Goal: Task Accomplishment & Management: Use online tool/utility

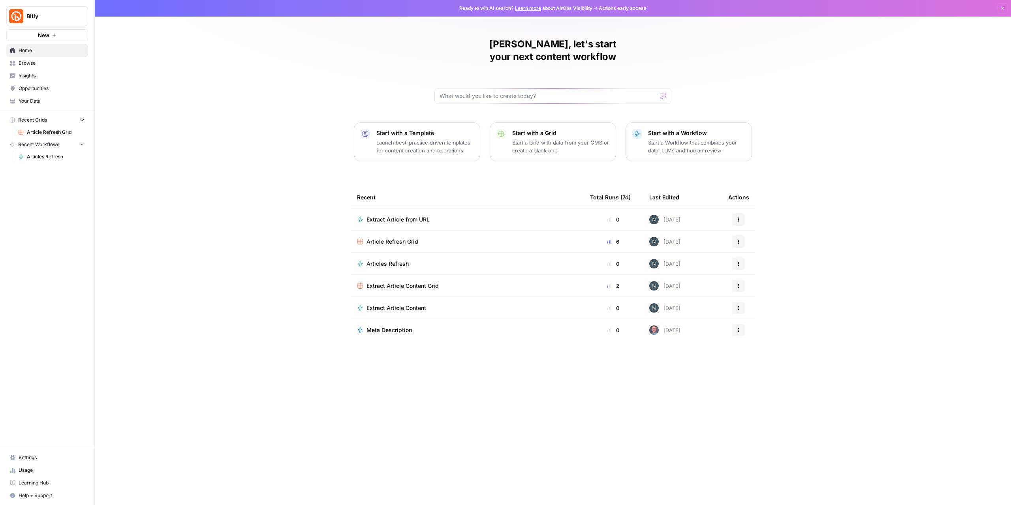
click at [215, 82] on div "Roland, let's start your next content workflow Start with a Template Launch bes…" at bounding box center [553, 252] width 916 height 505
click at [1001, 10] on icon "button" at bounding box center [1002, 8] width 5 height 5
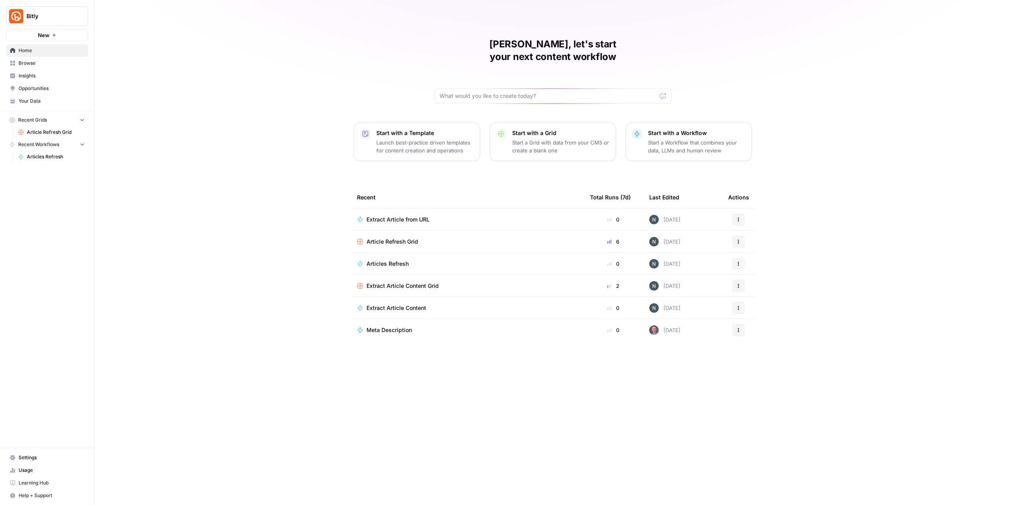
click at [39, 17] on span "Bitly" at bounding box center [50, 16] width 48 height 8
click at [247, 27] on div "[PERSON_NAME], let's start your next content workflow Start with a Template Lau…" at bounding box center [553, 252] width 916 height 505
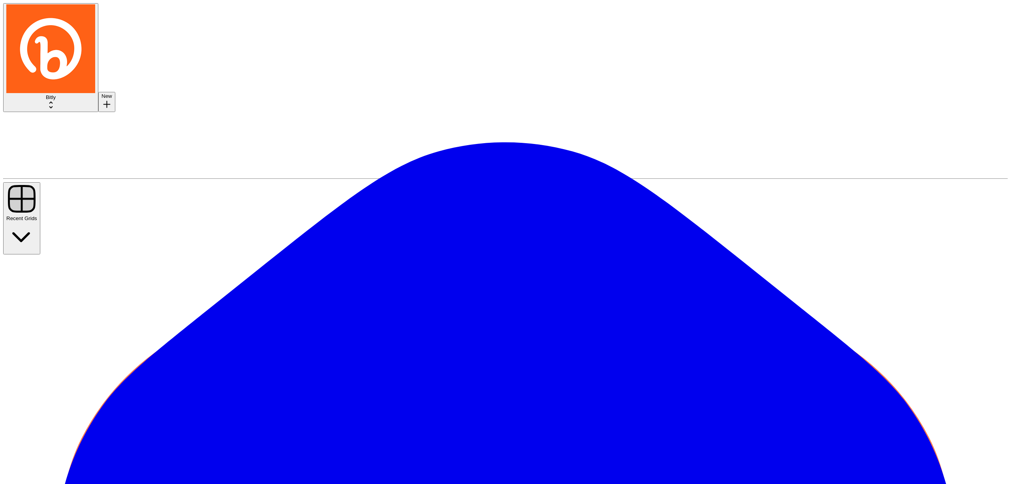
click at [55, 94] on span "Bitly" at bounding box center [51, 97] width 10 height 6
click at [64, 20] on button "Bitly" at bounding box center [50, 57] width 95 height 109
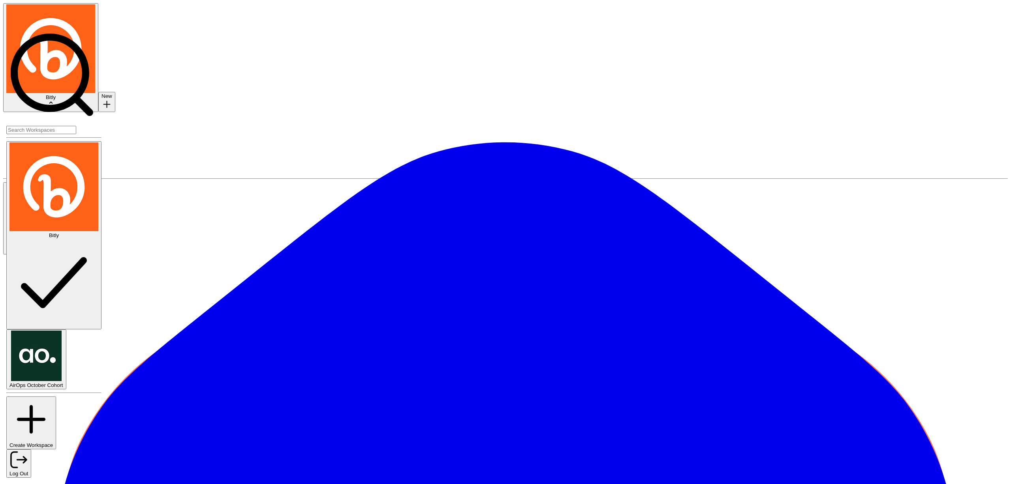
click at [60, 383] on span "AirOps October Cohort" at bounding box center [36, 386] width 54 height 6
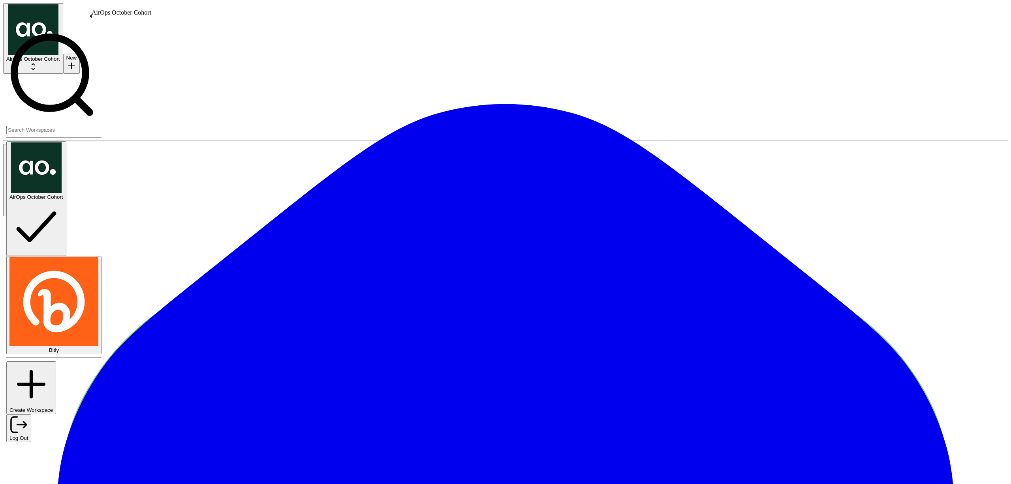
click at [49, 56] on span "AirOps October Cohort" at bounding box center [33, 59] width 54 height 6
click at [49, 194] on span "AirOps October Cohort" at bounding box center [36, 197] width 54 height 6
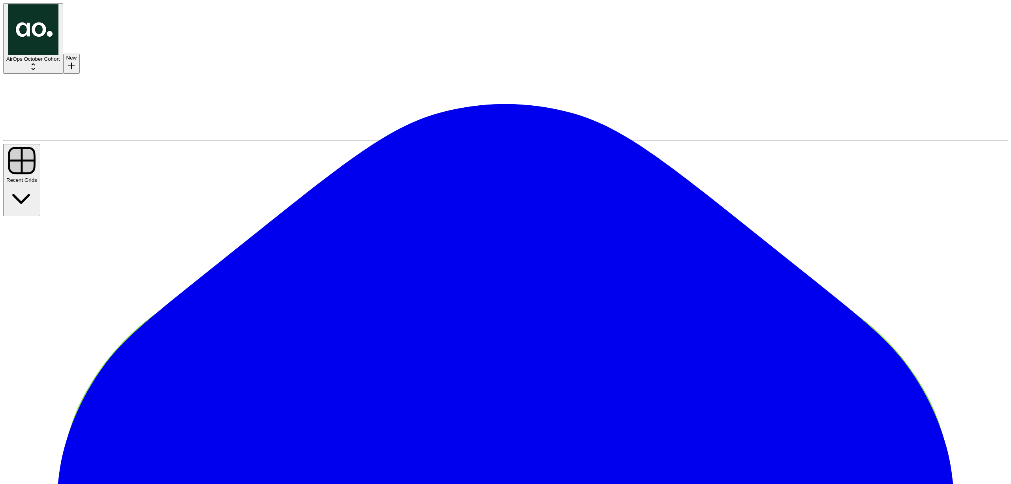
click at [743, 259] on span "Run" at bounding box center [737, 262] width 11 height 7
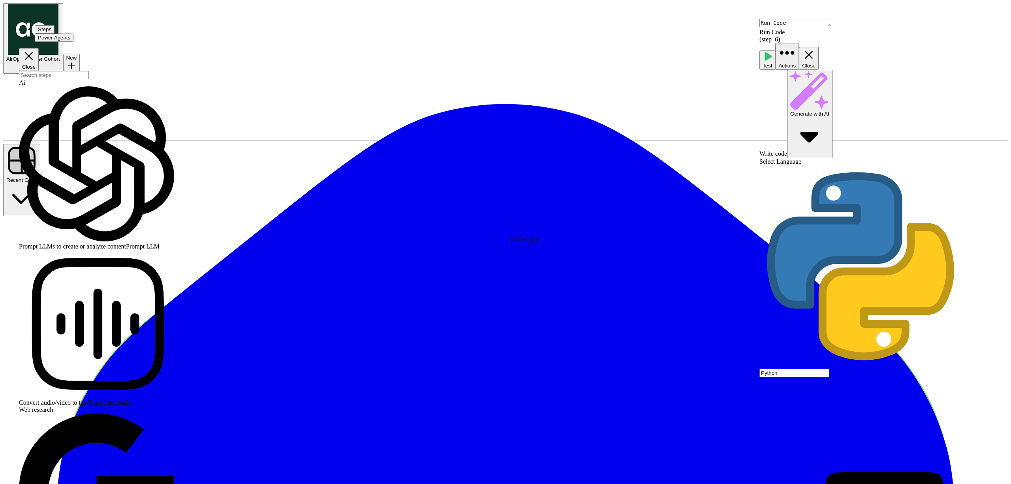
click at [54, 49] on span "Delete Step" at bounding box center [40, 46] width 28 height 6
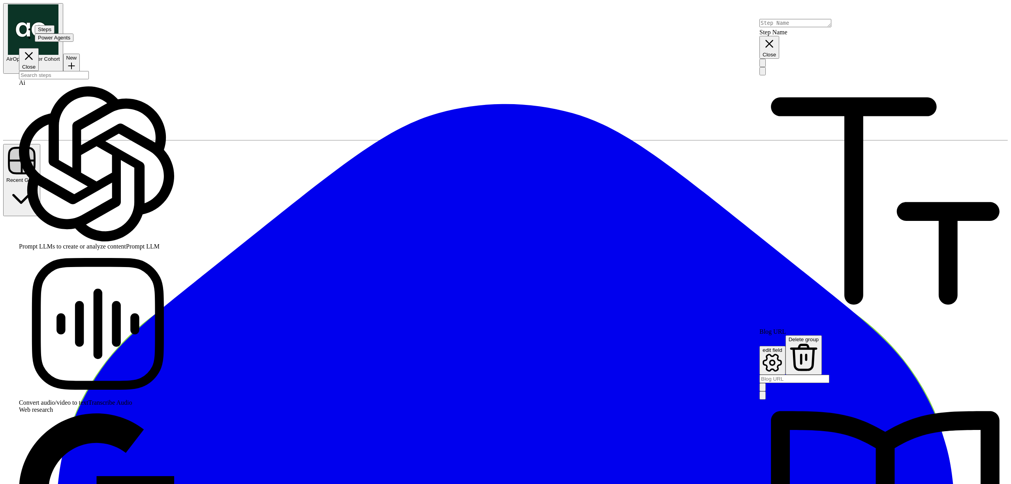
click at [807, 375] on div at bounding box center [884, 379] width 251 height 8
click at [814, 375] on URL "Blog URL" at bounding box center [794, 379] width 70 height 8
click at [856, 321] on label "Blog URL" at bounding box center [884, 328] width 251 height 14
click at [829, 375] on URL "Blog URL" at bounding box center [794, 379] width 70 height 8
click at [838, 375] on div at bounding box center [884, 379] width 251 height 8
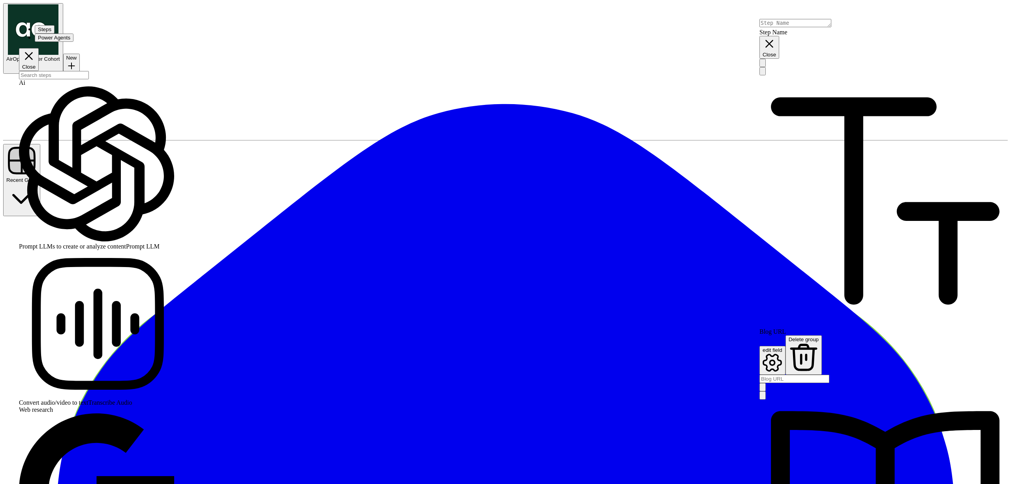
click at [796, 375] on URL "Blog URL" at bounding box center [794, 379] width 70 height 8
click at [829, 375] on URL "Blog URL" at bounding box center [794, 379] width 70 height 8
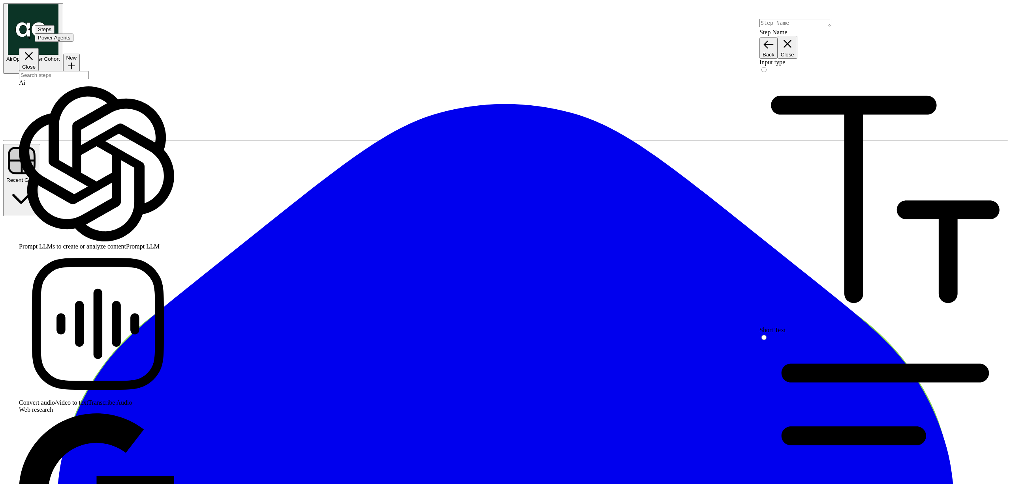
click at [794, 37] on icon "button" at bounding box center [786, 43] width 13 height 13
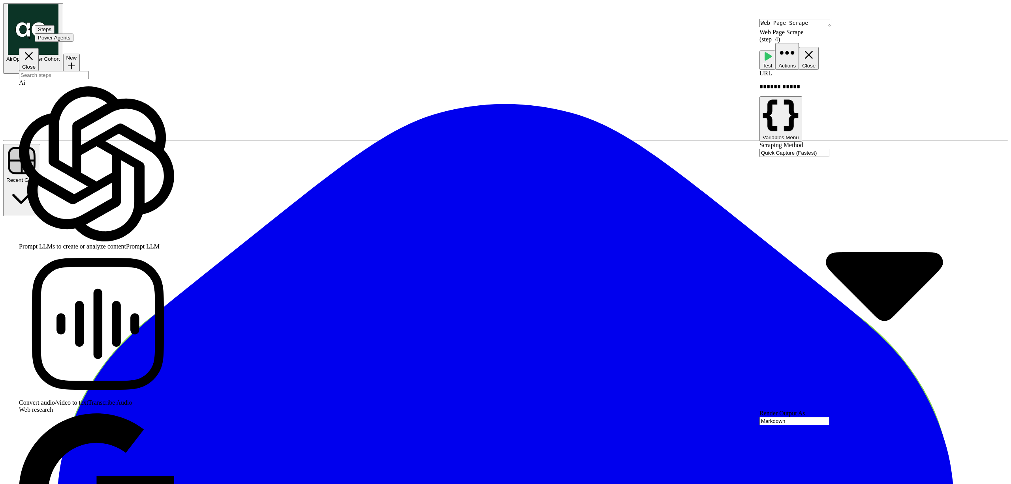
click at [798, 99] on icon "button" at bounding box center [781, 115] width 36 height 32
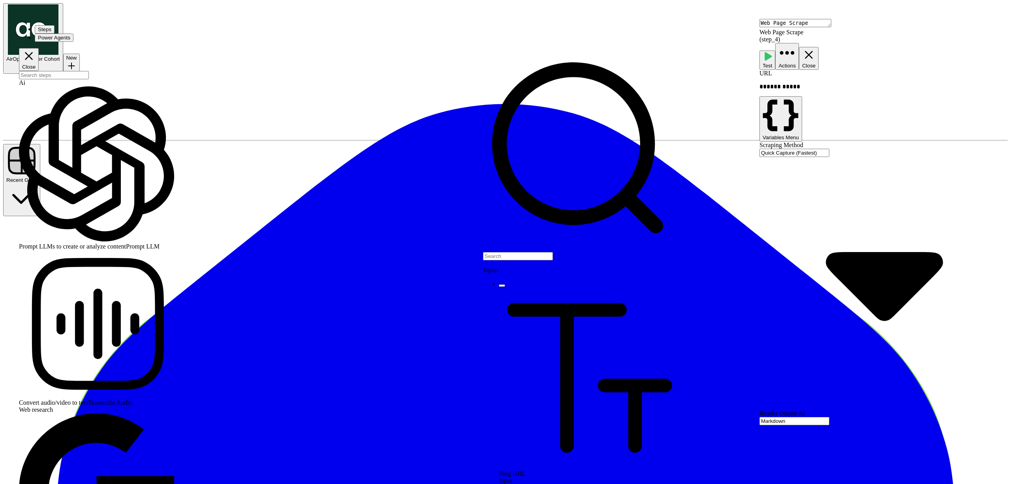
click at [505, 285] on button "Select variable Blog URL" at bounding box center [502, 286] width 6 height 2
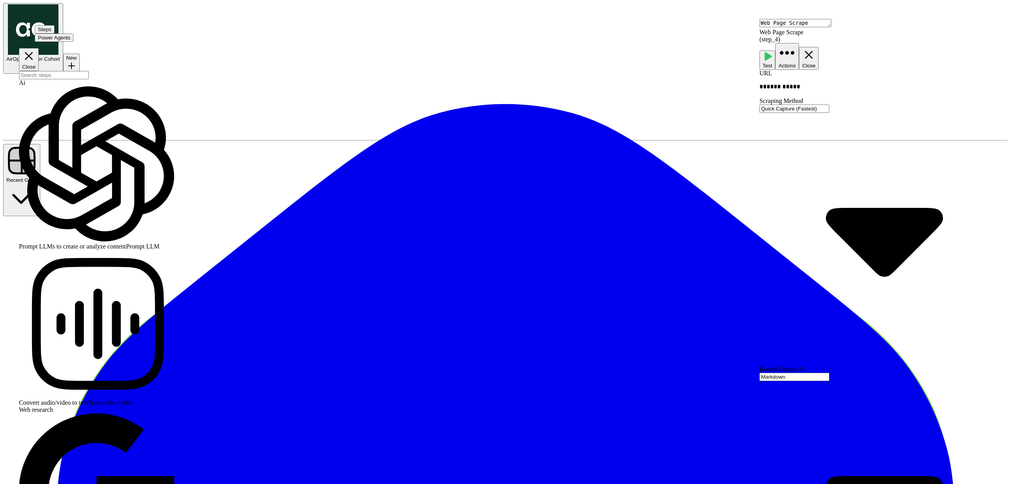
click at [772, 63] on span "Test" at bounding box center [766, 66] width 9 height 6
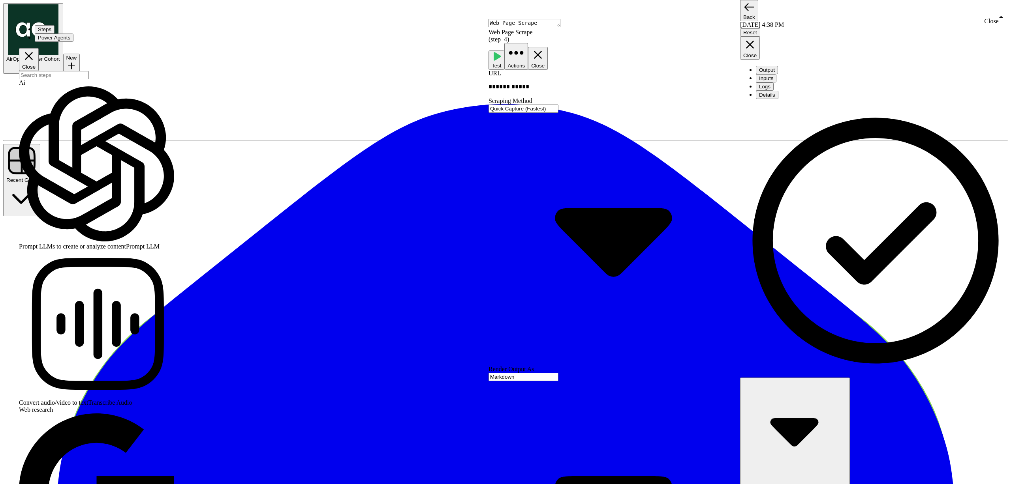
click at [756, 38] on icon "button" at bounding box center [749, 44] width 13 height 13
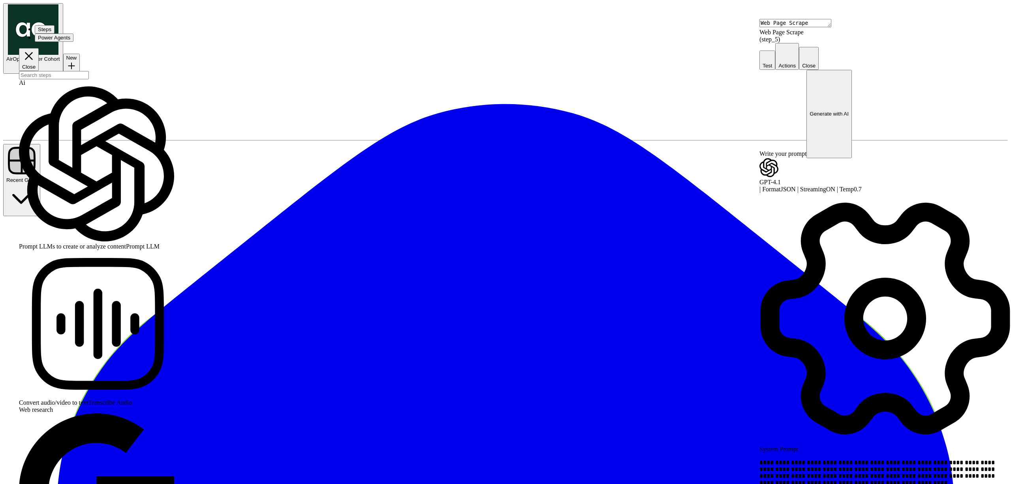
type textarea "Meta Description Generator"
click at [789, 179] on div "GPT-4.1" at bounding box center [884, 182] width 251 height 7
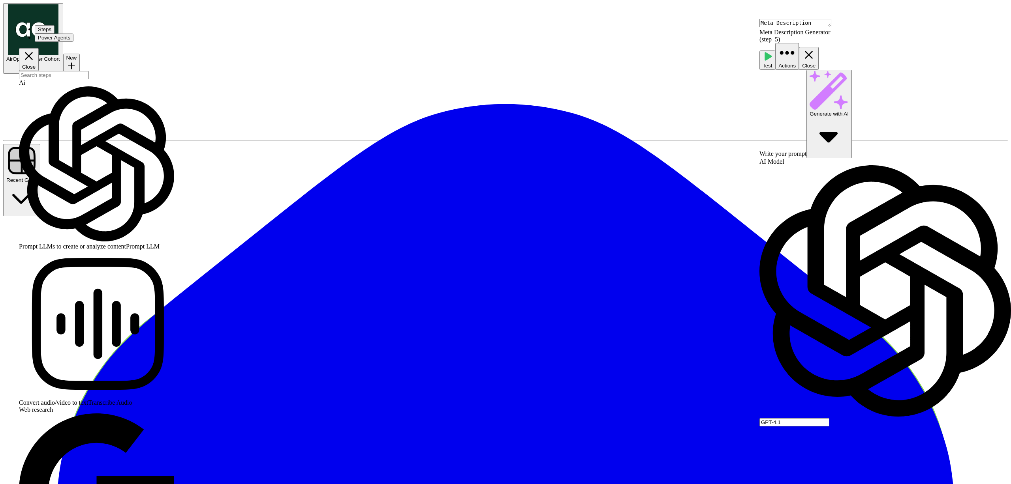
click at [805, 418] on input "GPT-4.1" at bounding box center [794, 422] width 70 height 8
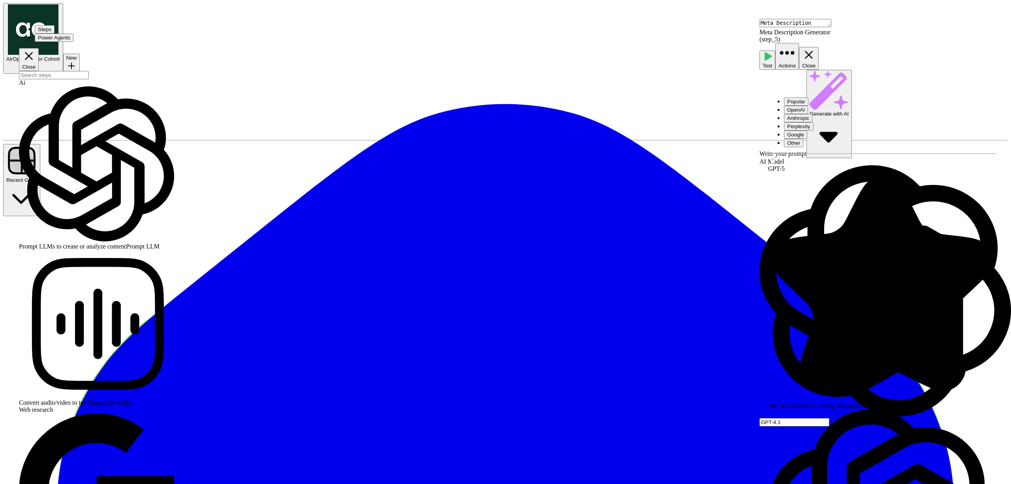
click at [812, 114] on button "Anthropic" at bounding box center [798, 118] width 28 height 8
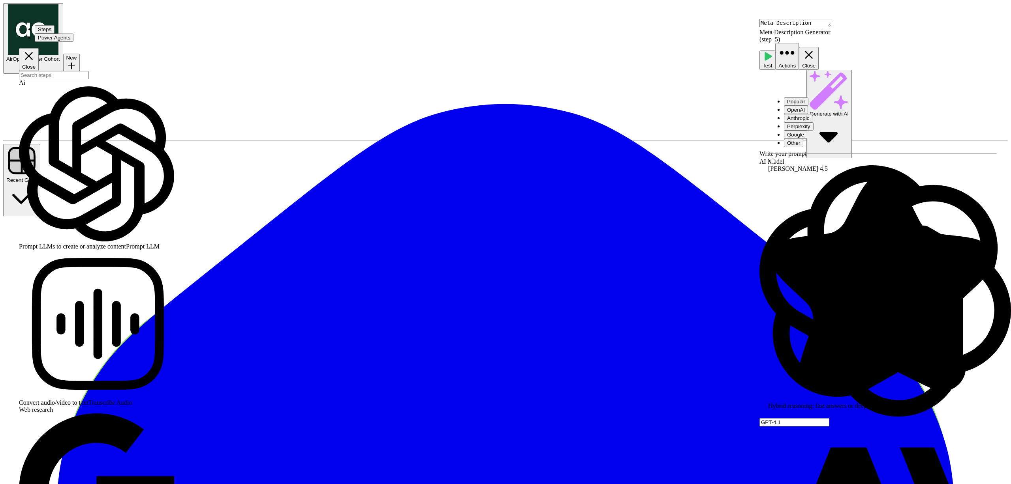
click at [813, 122] on button "Perplexity" at bounding box center [799, 126] width 30 height 8
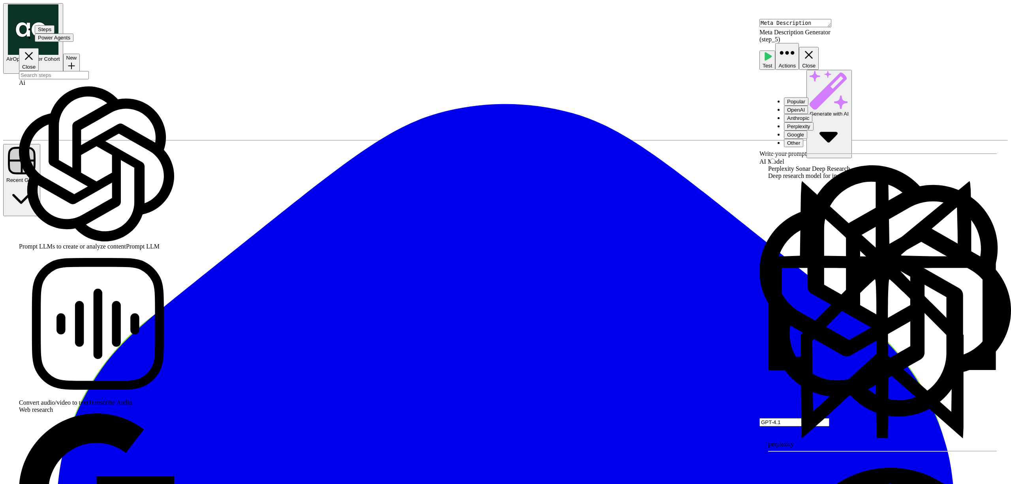
click at [807, 131] on button "Google" at bounding box center [795, 135] width 23 height 8
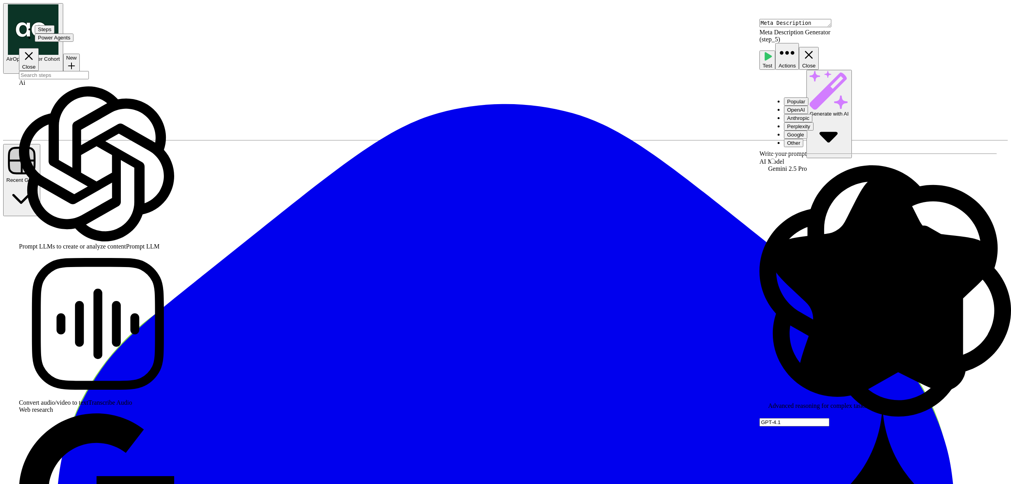
click at [984, 165] on div "GPT-4.1" at bounding box center [884, 422] width 251 height 514
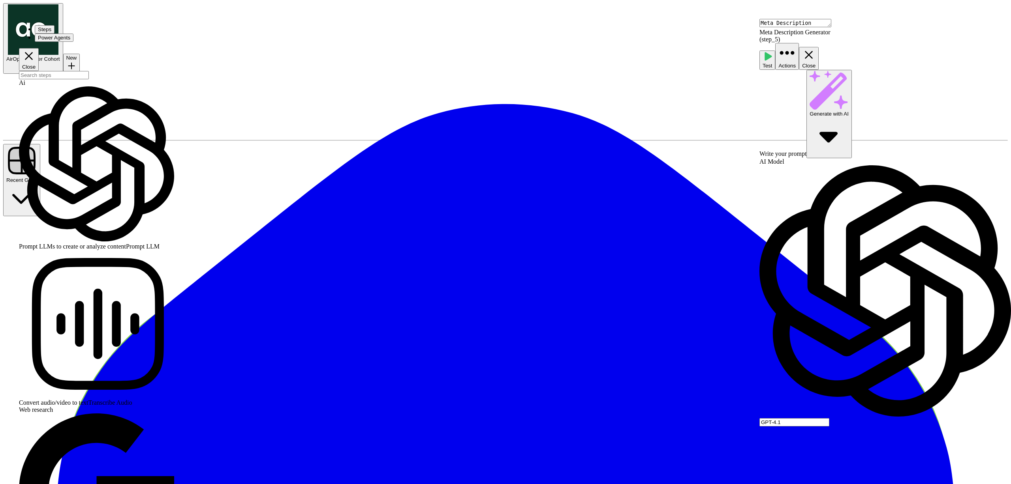
scroll to position [218, 0]
drag, startPoint x: 848, startPoint y: 218, endPoint x: 764, endPoint y: 221, distance: 84.1
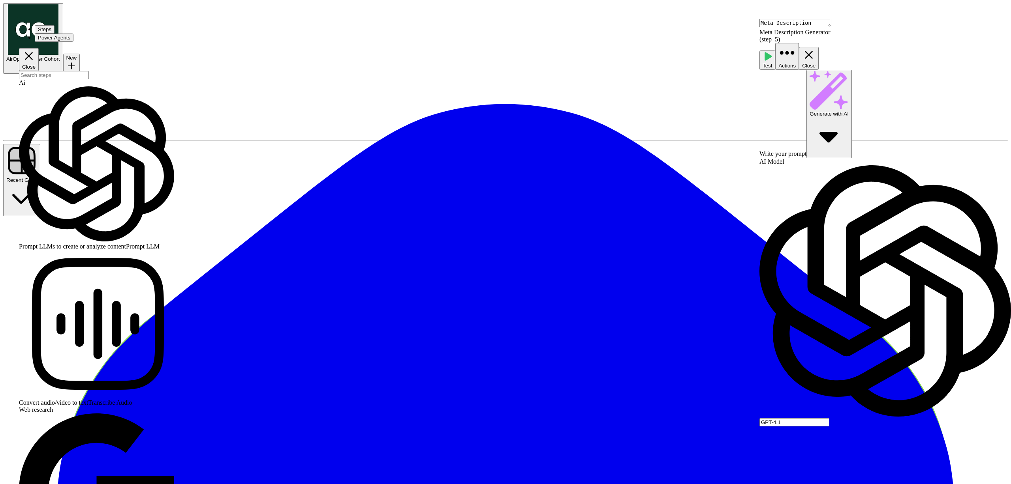
drag, startPoint x: 814, startPoint y: 272, endPoint x: 928, endPoint y: 269, distance: 114.9
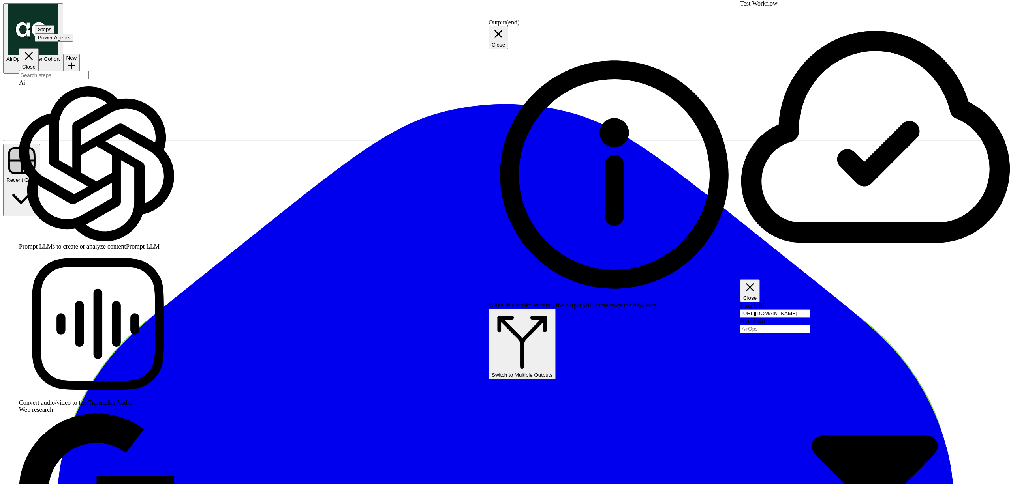
click at [806, 325] on input "Brand Kit" at bounding box center [775, 329] width 70 height 8
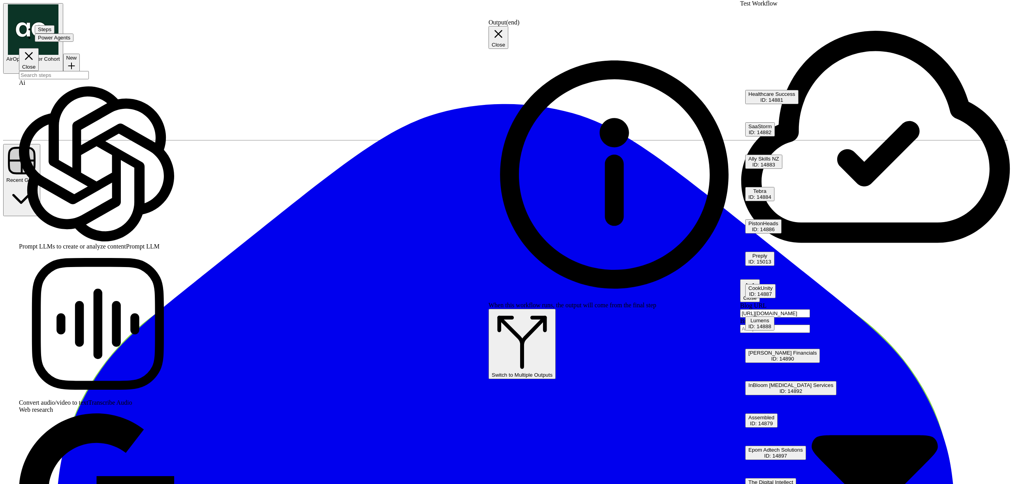
click at [808, 325] on input "Brand Kit" at bounding box center [775, 329] width 70 height 8
type input "AirOps"
click at [810, 302] on div "Blog URL https://www.airops.com/blog/content-engineering-growth-org Brand Kit A…" at bounding box center [875, 453] width 271 height 303
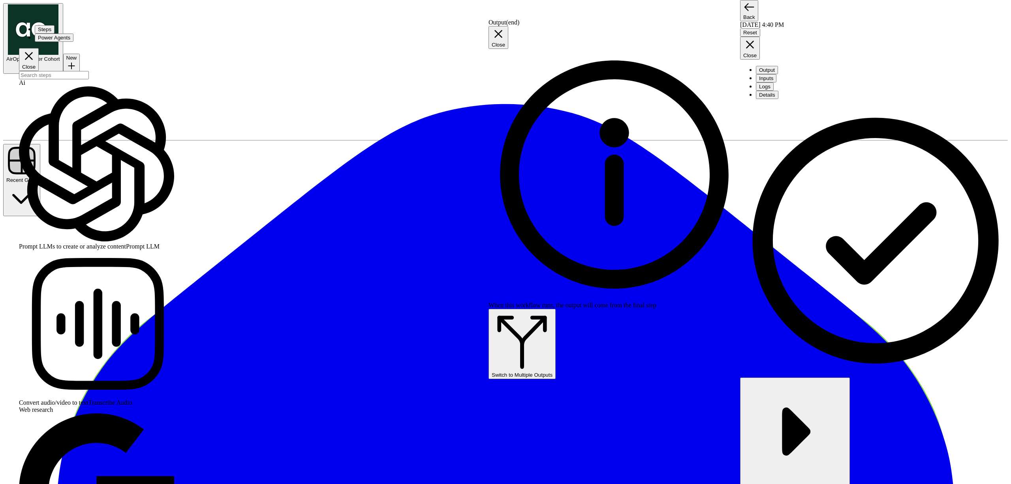
drag, startPoint x: 865, startPoint y: 119, endPoint x: 893, endPoint y: 130, distance: 30.6
type textarea "**********"
click at [760, 37] on button "Close" at bounding box center [750, 48] width 20 height 23
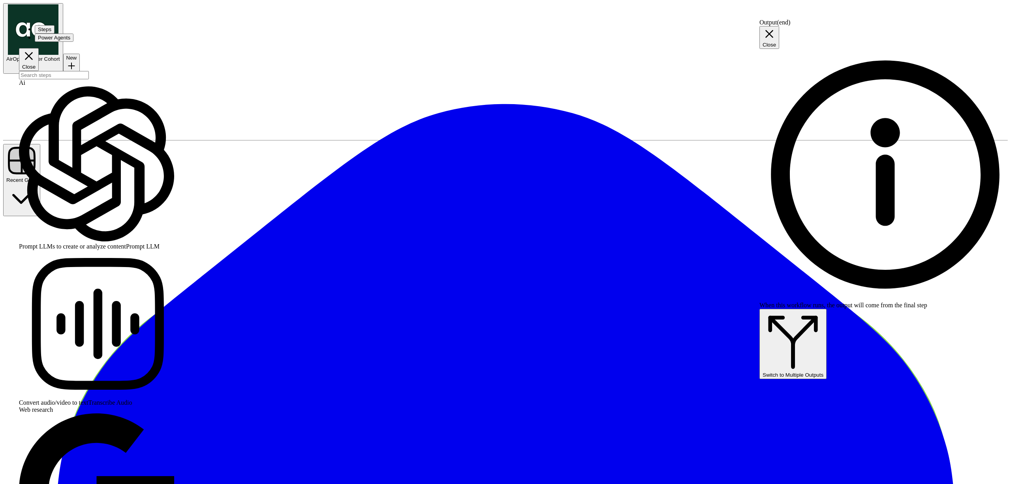
click at [779, 28] on button "Close" at bounding box center [769, 37] width 20 height 23
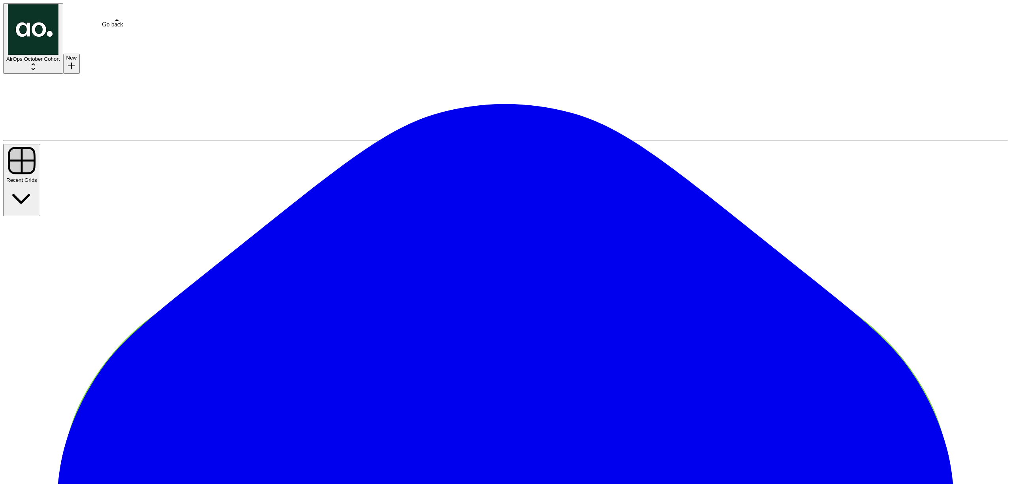
click at [60, 56] on span "AirOps October Cohort" at bounding box center [33, 59] width 54 height 6
click at [63, 9] on button "AirOps October Cohort" at bounding box center [33, 38] width 60 height 71
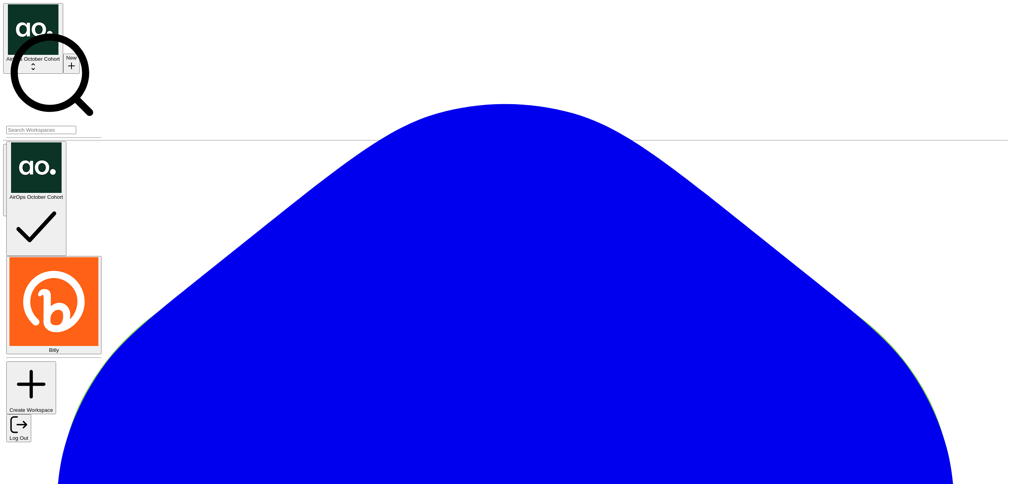
click at [49, 347] on span "Bitly" at bounding box center [54, 350] width 10 height 6
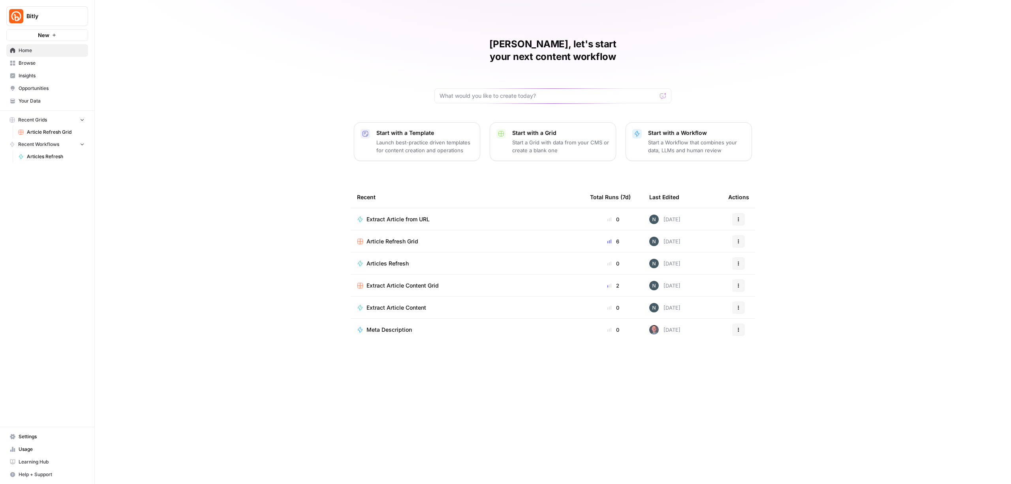
click at [416, 238] on span "Article Refresh Grid" at bounding box center [392, 242] width 52 height 8
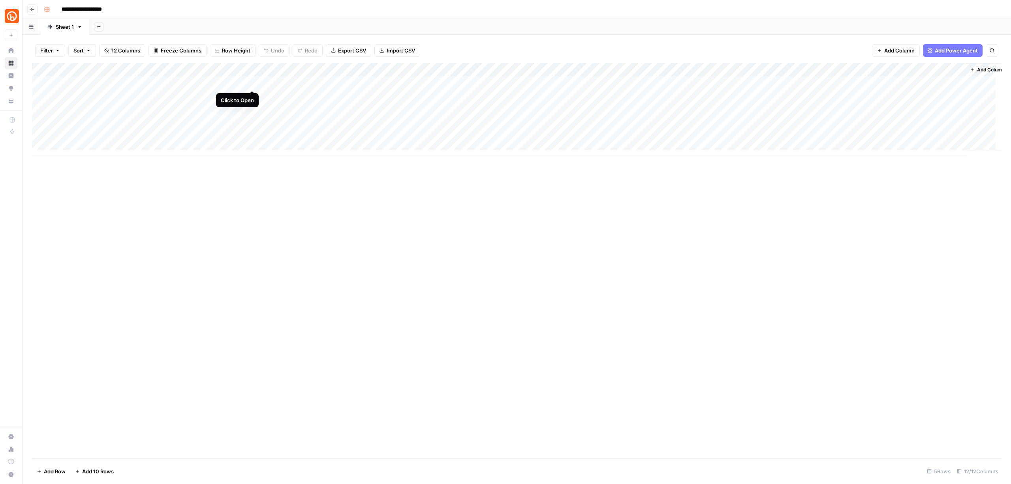
click at [251, 82] on div "Add Column" at bounding box center [516, 109] width 969 height 93
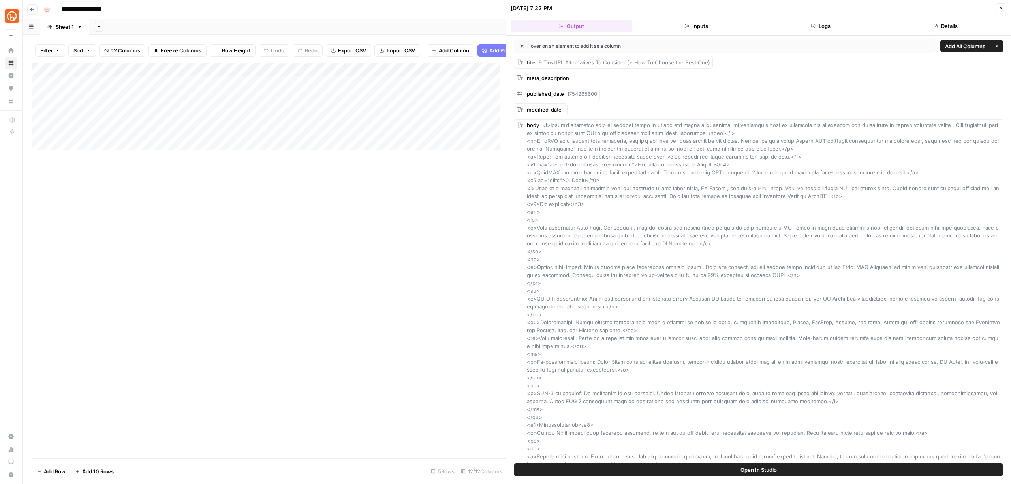
click at [711, 30] on button "Inputs" at bounding box center [696, 26] width 122 height 13
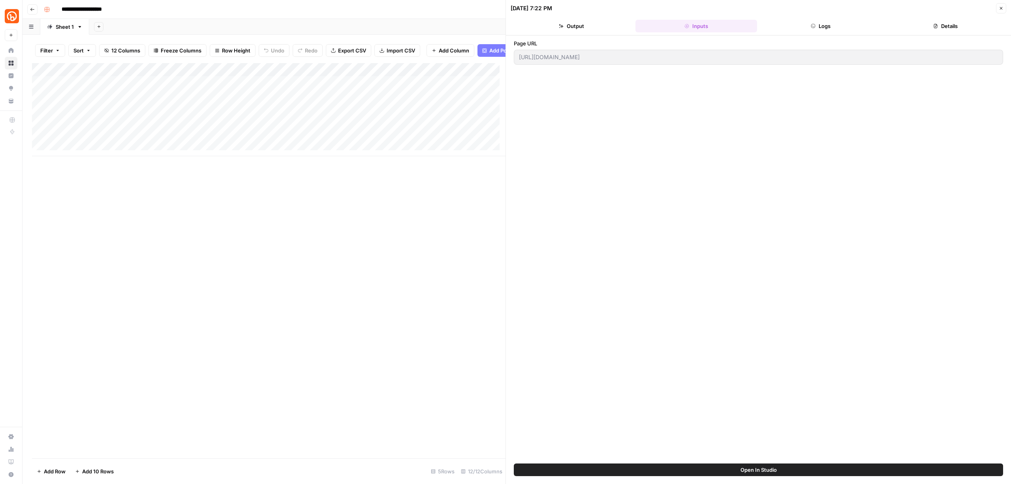
click at [788, 28] on button "Logs" at bounding box center [821, 26] width 122 height 13
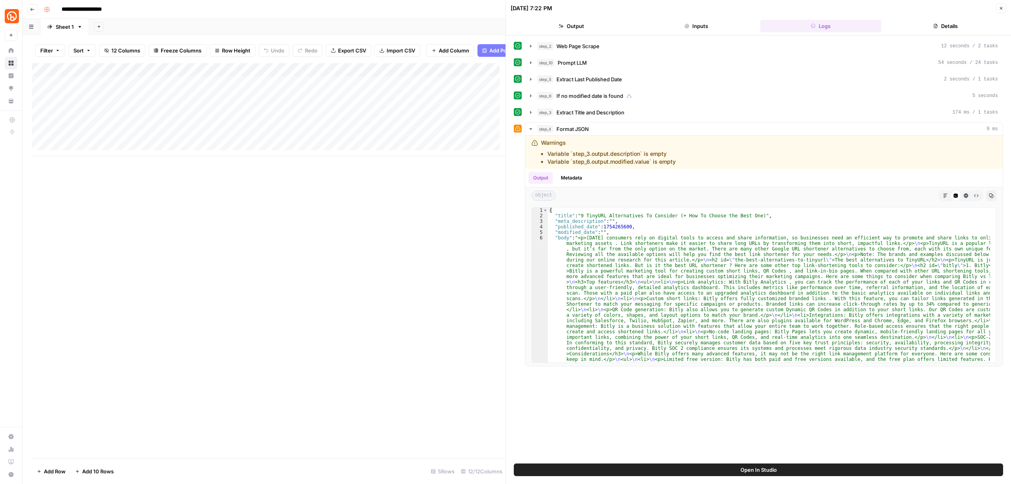
click at [902, 23] on button "Details" at bounding box center [945, 26] width 122 height 13
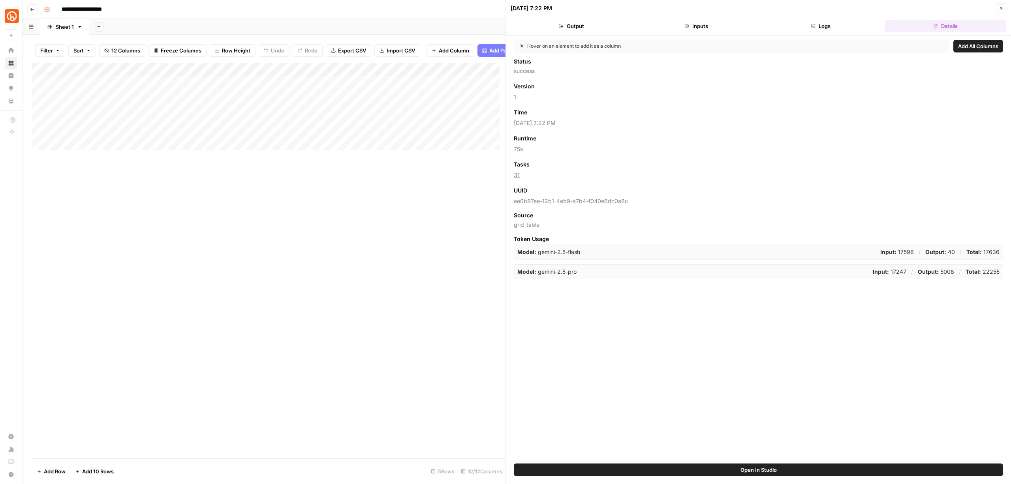
click at [801, 27] on button "Logs" at bounding box center [821, 26] width 122 height 13
click at [713, 20] on button "Inputs" at bounding box center [696, 26] width 122 height 13
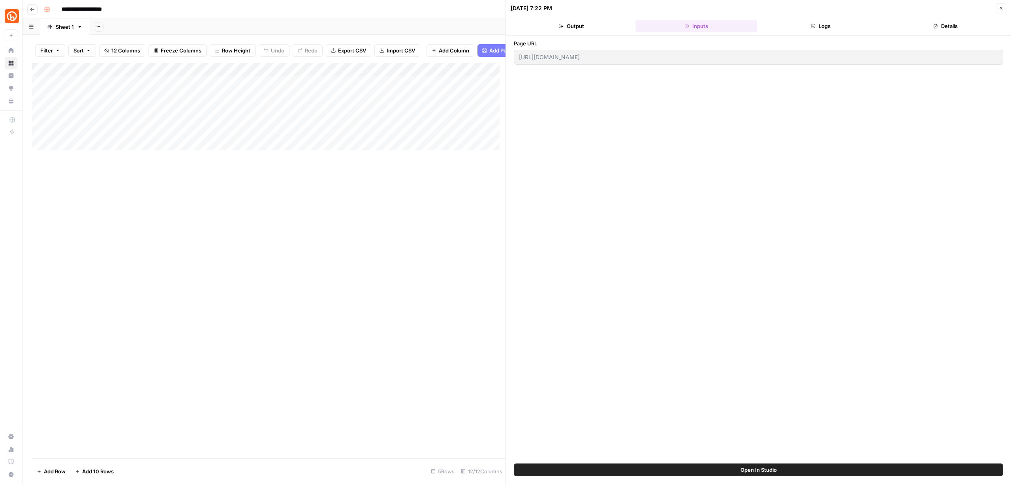
click at [578, 24] on button "Output" at bounding box center [571, 26] width 122 height 13
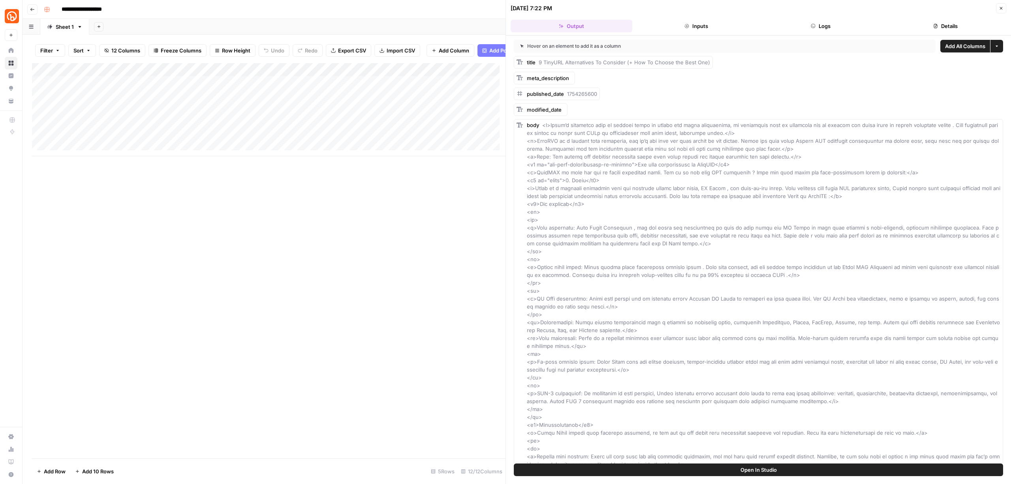
click at [1008, 8] on header "10/09/25 at 7:22 PM Close Output Inputs Logs Details" at bounding box center [758, 18] width 505 height 36
click at [1000, 8] on icon "button" at bounding box center [1000, 8] width 5 height 5
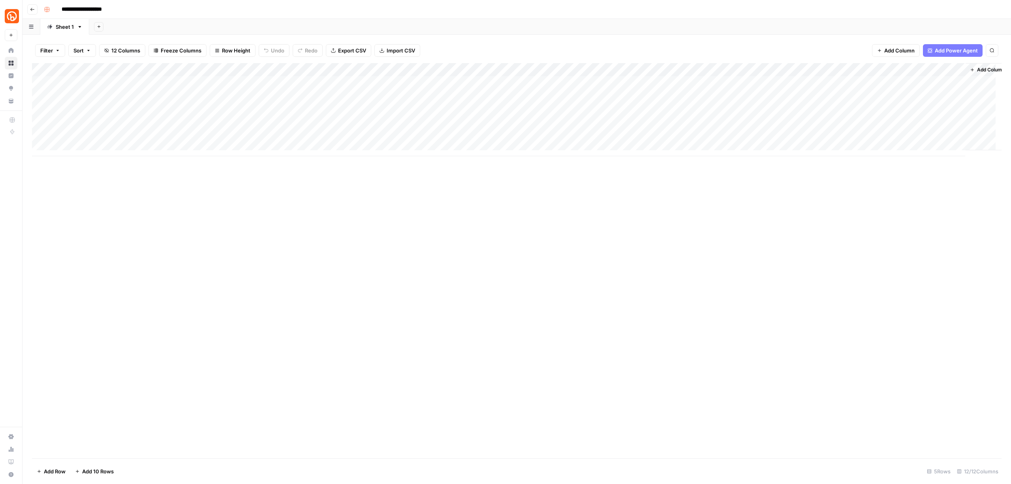
click at [663, 83] on div "Add Column" at bounding box center [516, 109] width 969 height 93
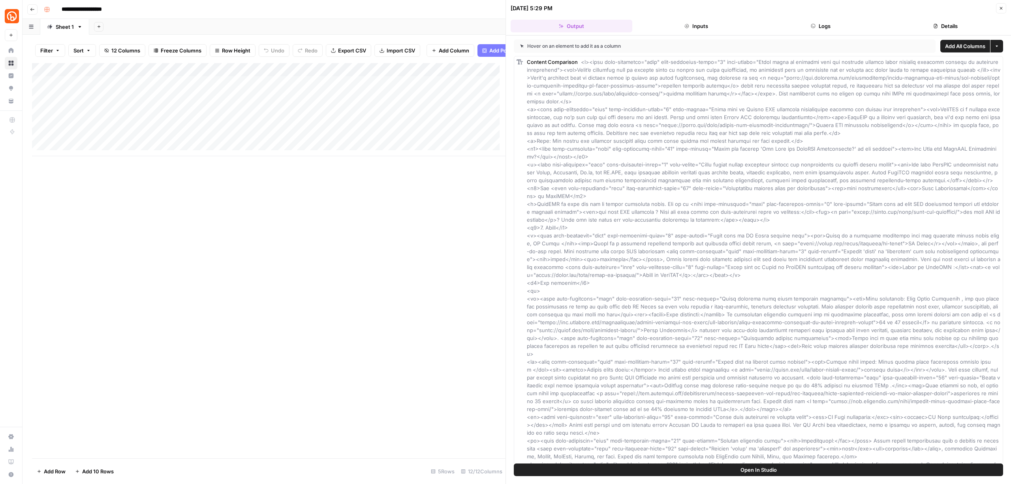
click at [792, 24] on button "Logs" at bounding box center [821, 26] width 122 height 13
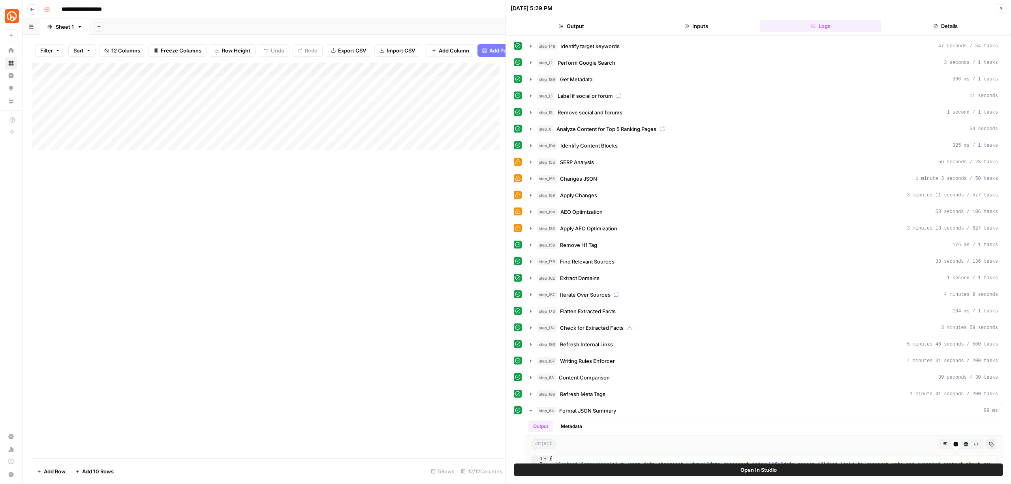
click at [927, 26] on button "Details" at bounding box center [945, 26] width 122 height 13
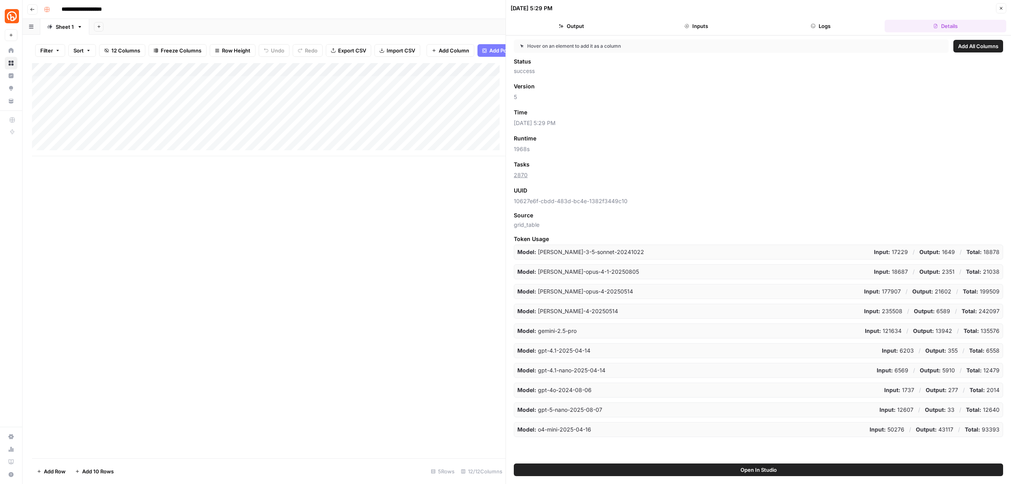
click at [690, 27] on button "Inputs" at bounding box center [696, 26] width 122 height 13
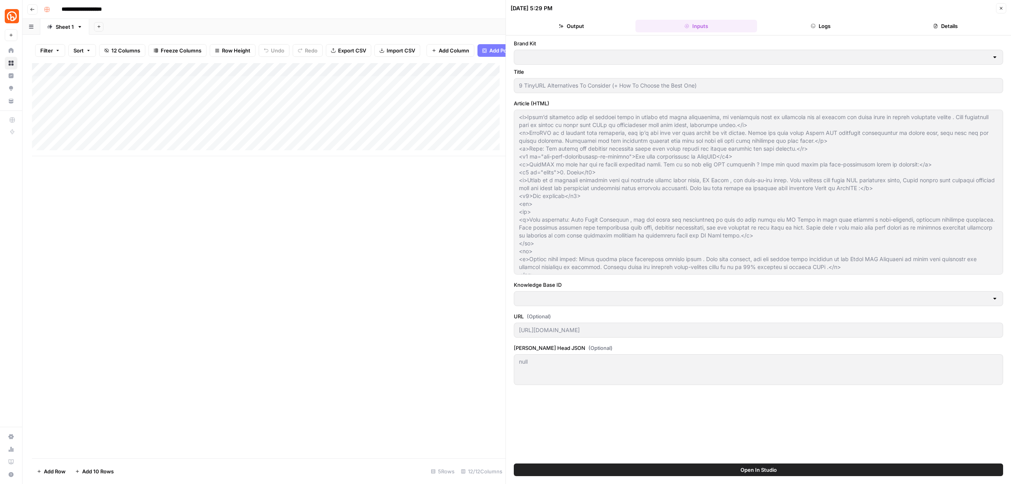
type input "Bitly"
click at [615, 26] on button "Output" at bounding box center [571, 26] width 122 height 13
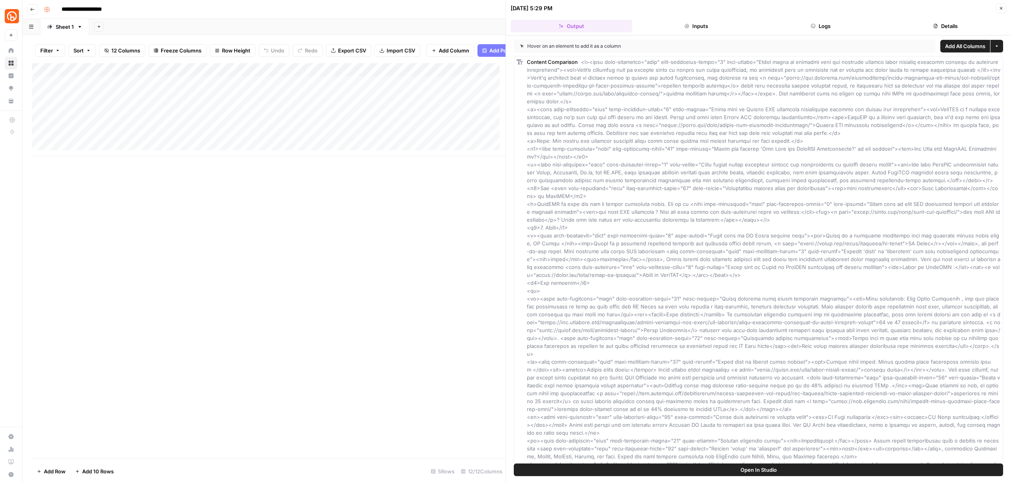
click at [1002, 10] on icon "button" at bounding box center [1000, 8] width 5 height 5
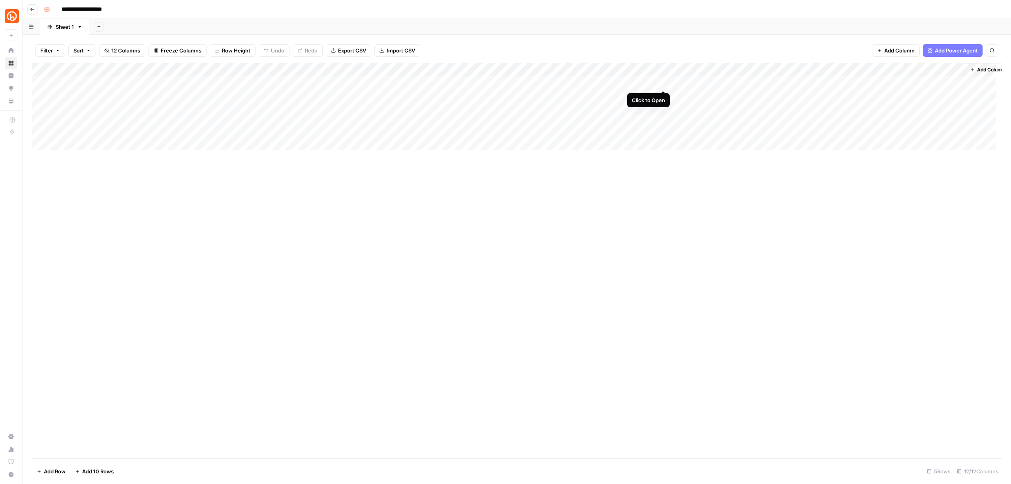
click at [662, 81] on div "Add Column" at bounding box center [516, 109] width 969 height 93
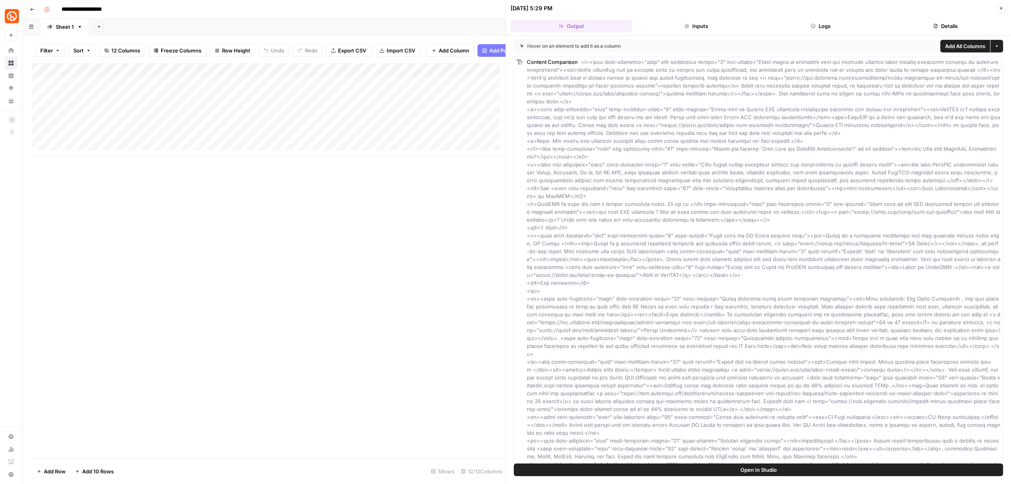
drag, startPoint x: 697, startPoint y: 33, endPoint x: 703, endPoint y: 31, distance: 5.7
click at [698, 32] on header "10/13/25 at 5:29 PM Close Output Inputs Logs Details" at bounding box center [758, 18] width 505 height 36
click at [701, 25] on button "Inputs" at bounding box center [696, 26] width 122 height 13
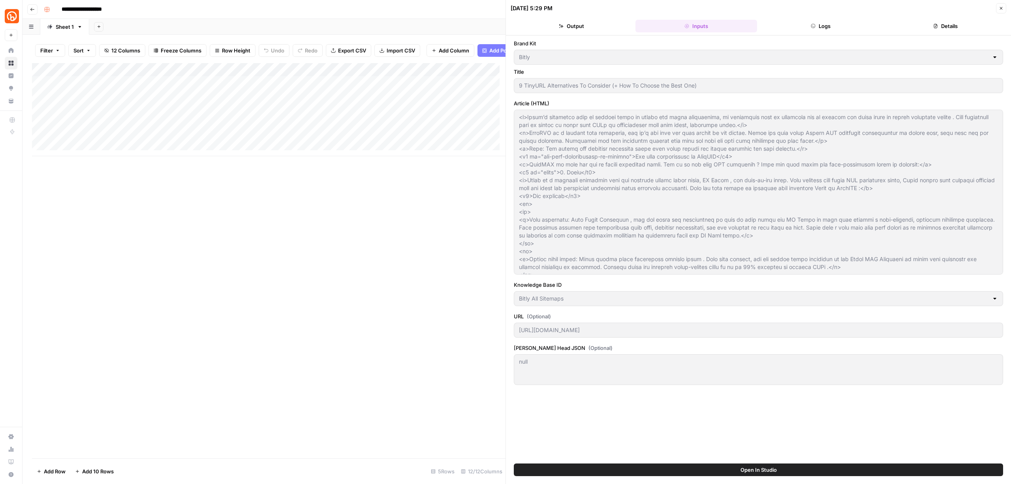
click at [595, 26] on button "Output" at bounding box center [571, 26] width 122 height 13
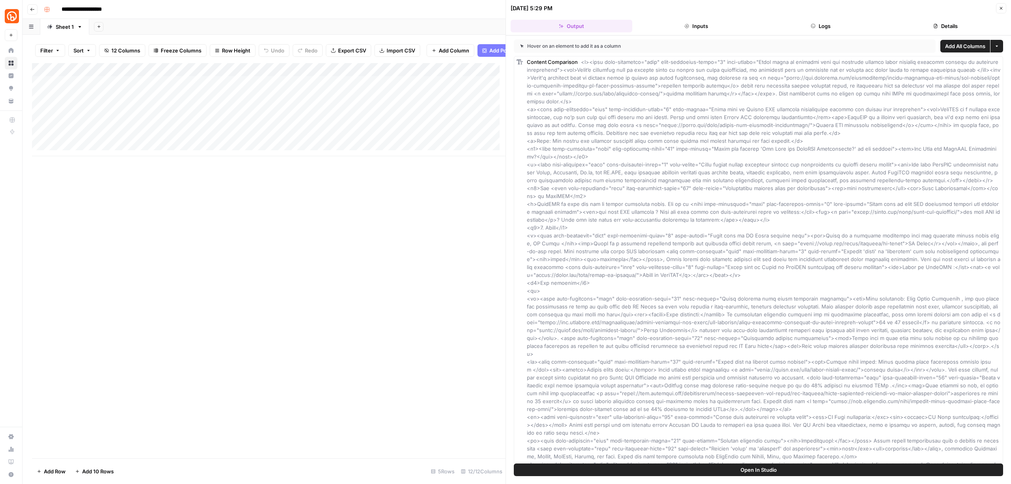
click at [997, 8] on button "Close" at bounding box center [1001, 8] width 10 height 10
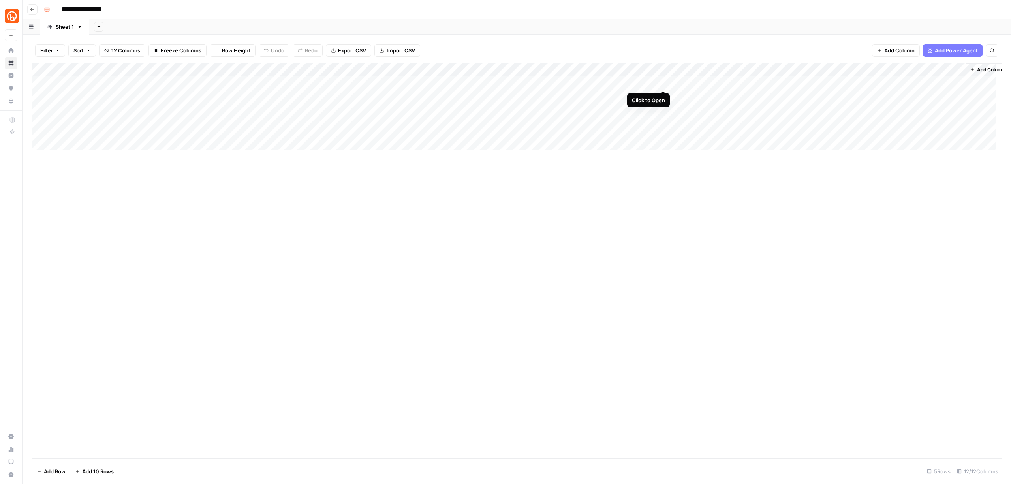
click at [662, 83] on div "Add Column" at bounding box center [516, 109] width 969 height 93
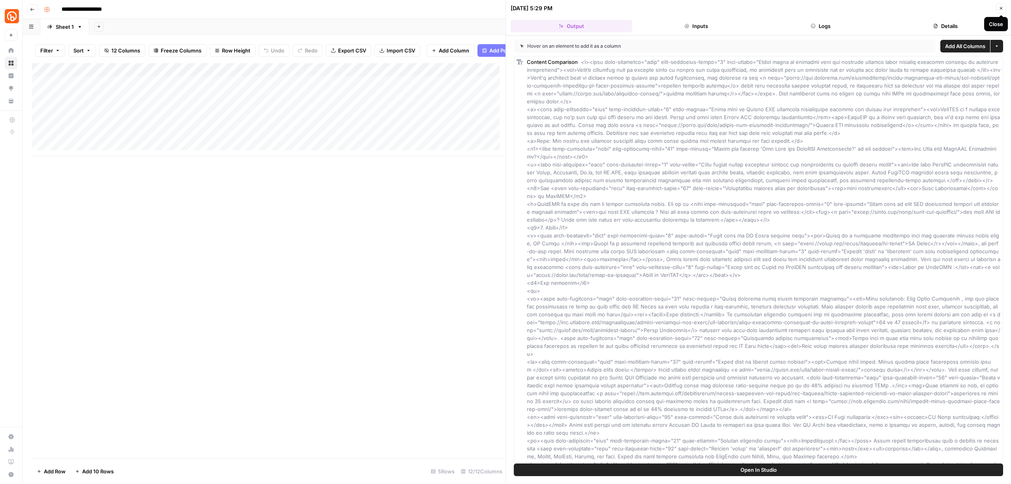
click at [1002, 8] on icon "button" at bounding box center [1000, 8] width 5 height 5
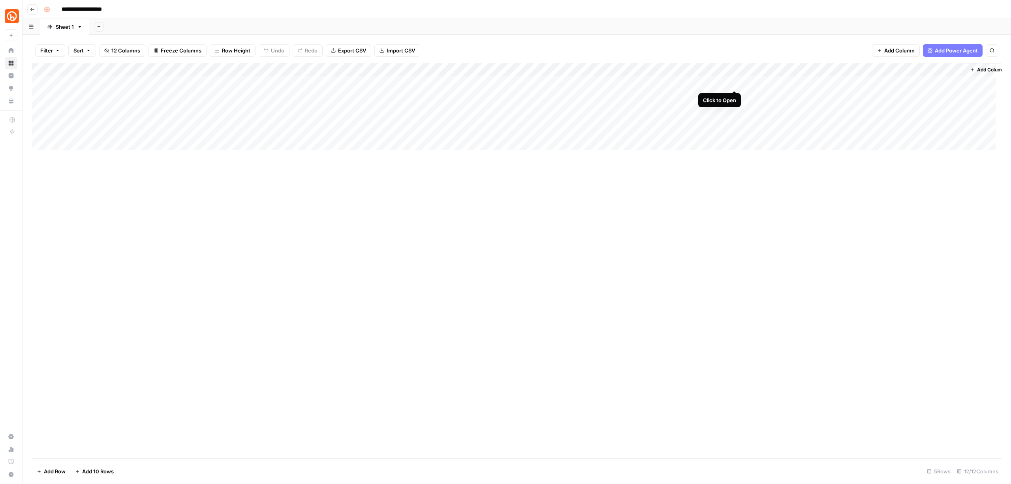
click at [736, 82] on div "Add Column" at bounding box center [516, 109] width 969 height 93
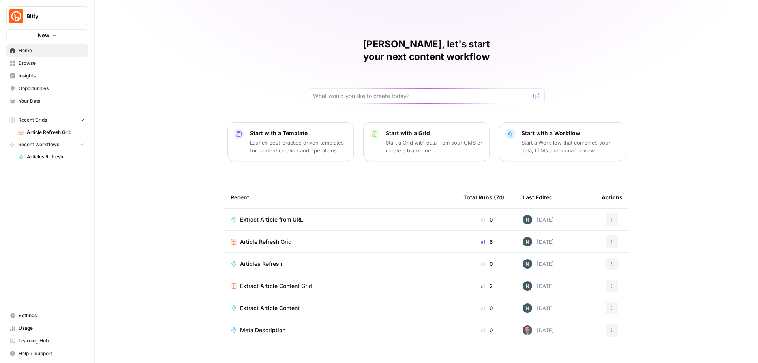
click at [366, 216] on div "Extract Article from URL" at bounding box center [341, 220] width 220 height 8
click at [610, 261] on icon "button" at bounding box center [612, 263] width 5 height 5
click at [336, 260] on div "Articles Refresh" at bounding box center [341, 264] width 220 height 8
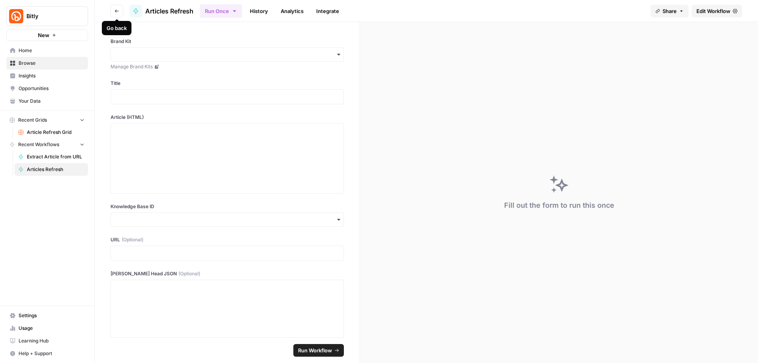
click at [117, 12] on icon "button" at bounding box center [116, 11] width 5 height 5
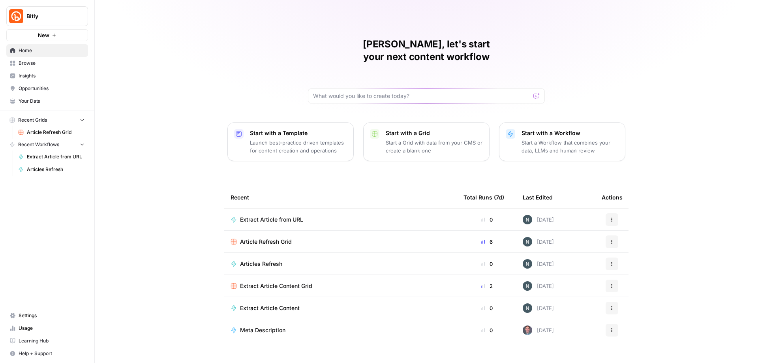
click at [309, 255] on td "Articles Refresh" at bounding box center [340, 264] width 233 height 22
click at [286, 260] on div "Articles Refresh" at bounding box center [341, 264] width 220 height 8
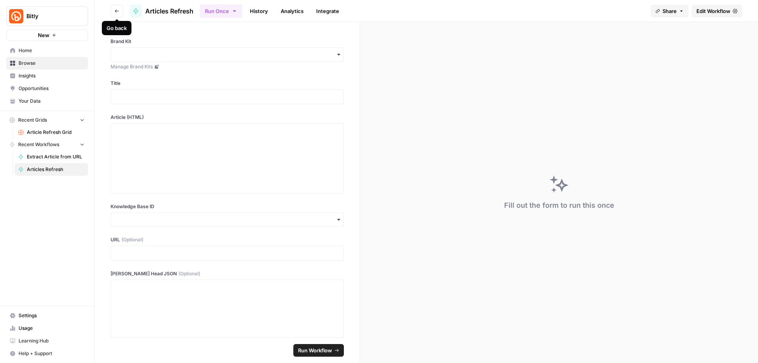
click at [116, 11] on icon "button" at bounding box center [116, 11] width 5 height 5
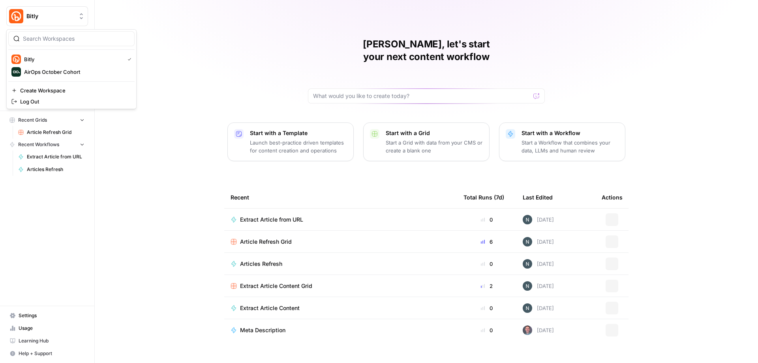
click at [50, 14] on span "Bitly" at bounding box center [50, 16] width 48 height 8
click at [64, 69] on span "AirOps October Cohort" at bounding box center [76, 72] width 104 height 8
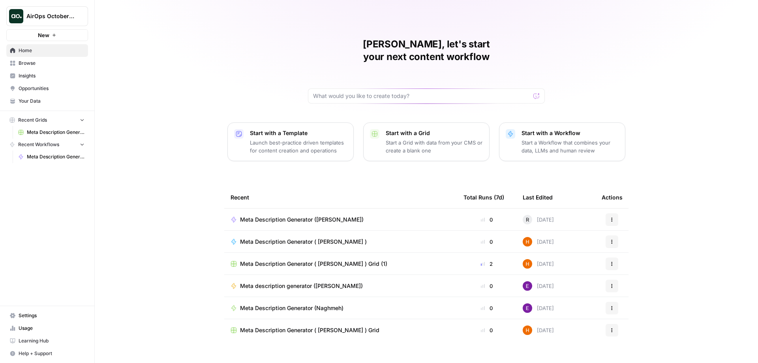
click at [338, 216] on div "Meta Description Generator ([PERSON_NAME])" at bounding box center [305, 220] width 130 height 8
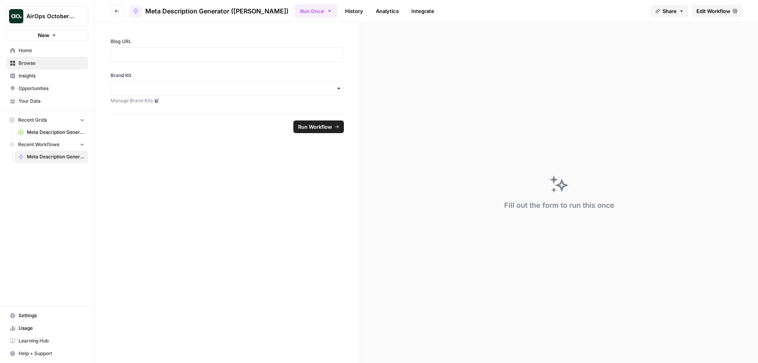
click at [713, 11] on span "Edit Workflow" at bounding box center [713, 11] width 34 height 8
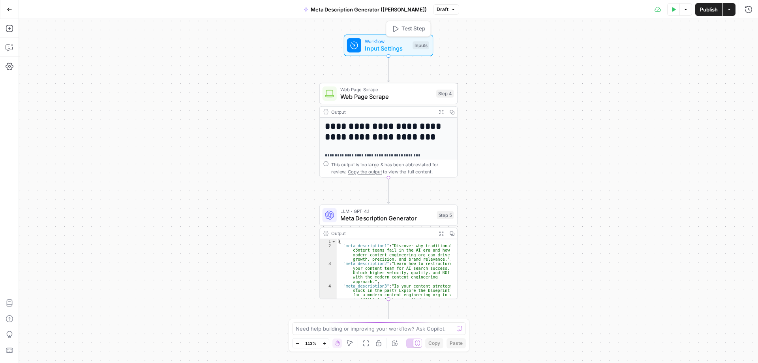
click at [396, 45] on span "Input Settings" at bounding box center [387, 48] width 44 height 9
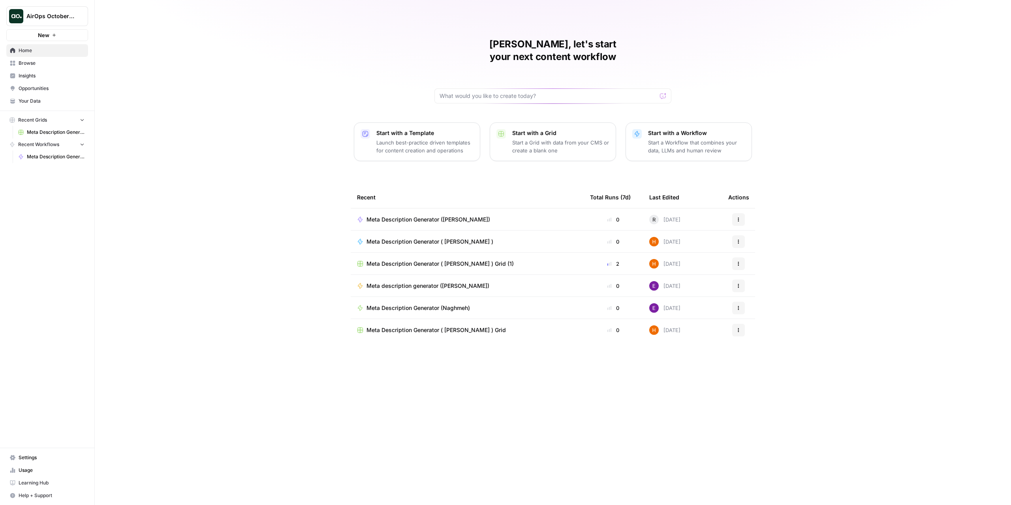
click at [55, 19] on span "AirOps October Cohort" at bounding box center [50, 16] width 48 height 8
click at [46, 73] on span "Bitly" at bounding box center [76, 72] width 104 height 8
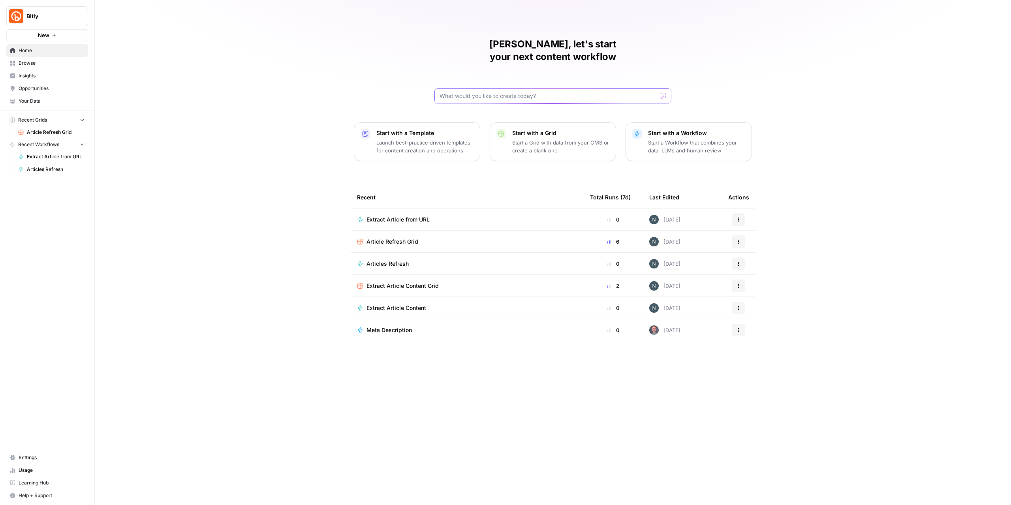
click at [488, 92] on input "text" at bounding box center [547, 96] width 217 height 8
click at [61, 34] on button "New" at bounding box center [47, 35] width 82 height 12
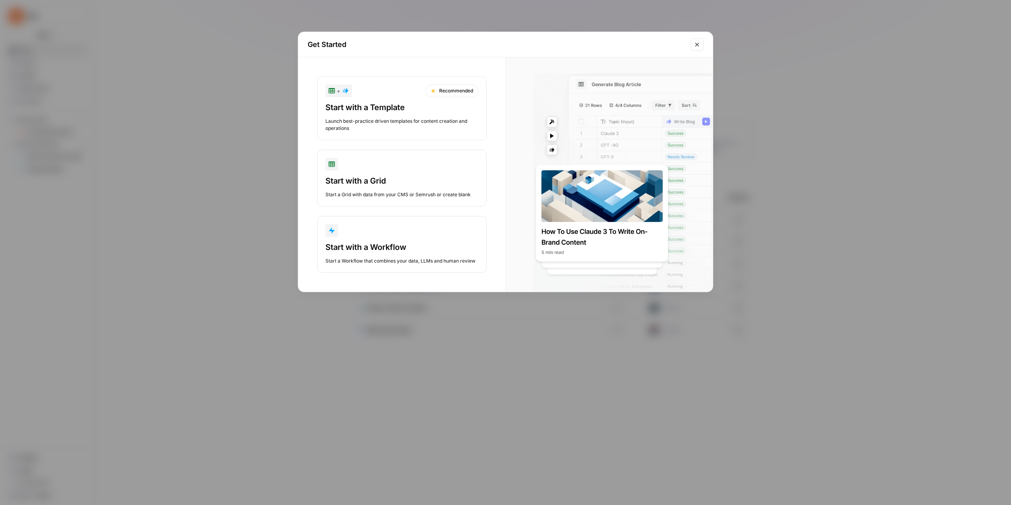
click at [699, 39] on button "Close modal" at bounding box center [696, 44] width 13 height 13
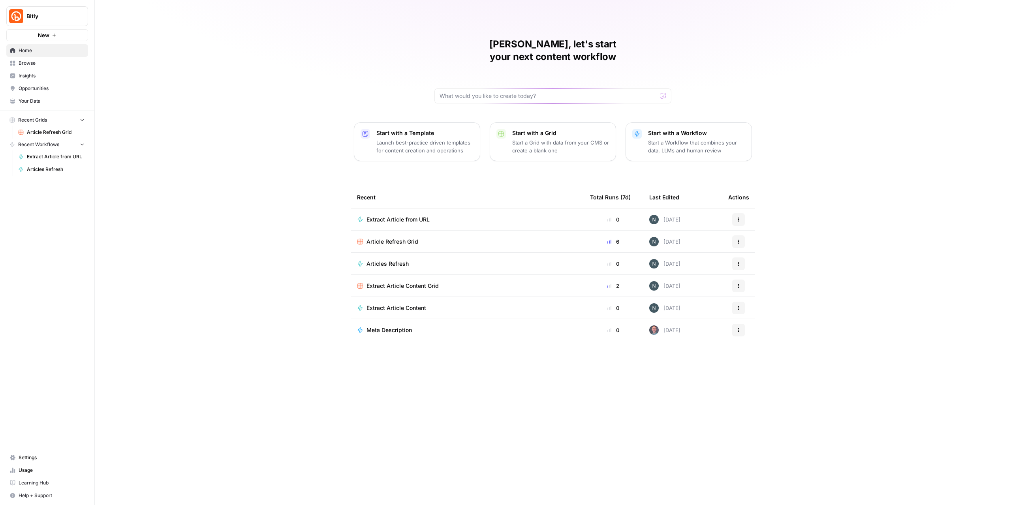
click at [50, 66] on span "Browse" at bounding box center [52, 63] width 66 height 7
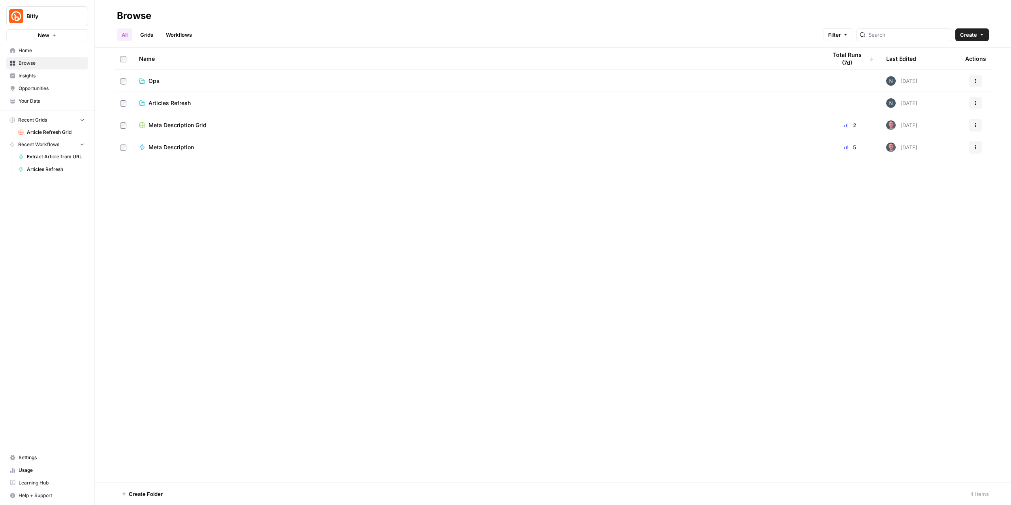
click at [38, 50] on span "Home" at bounding box center [52, 50] width 66 height 7
